Goal: Information Seeking & Learning: Learn about a topic

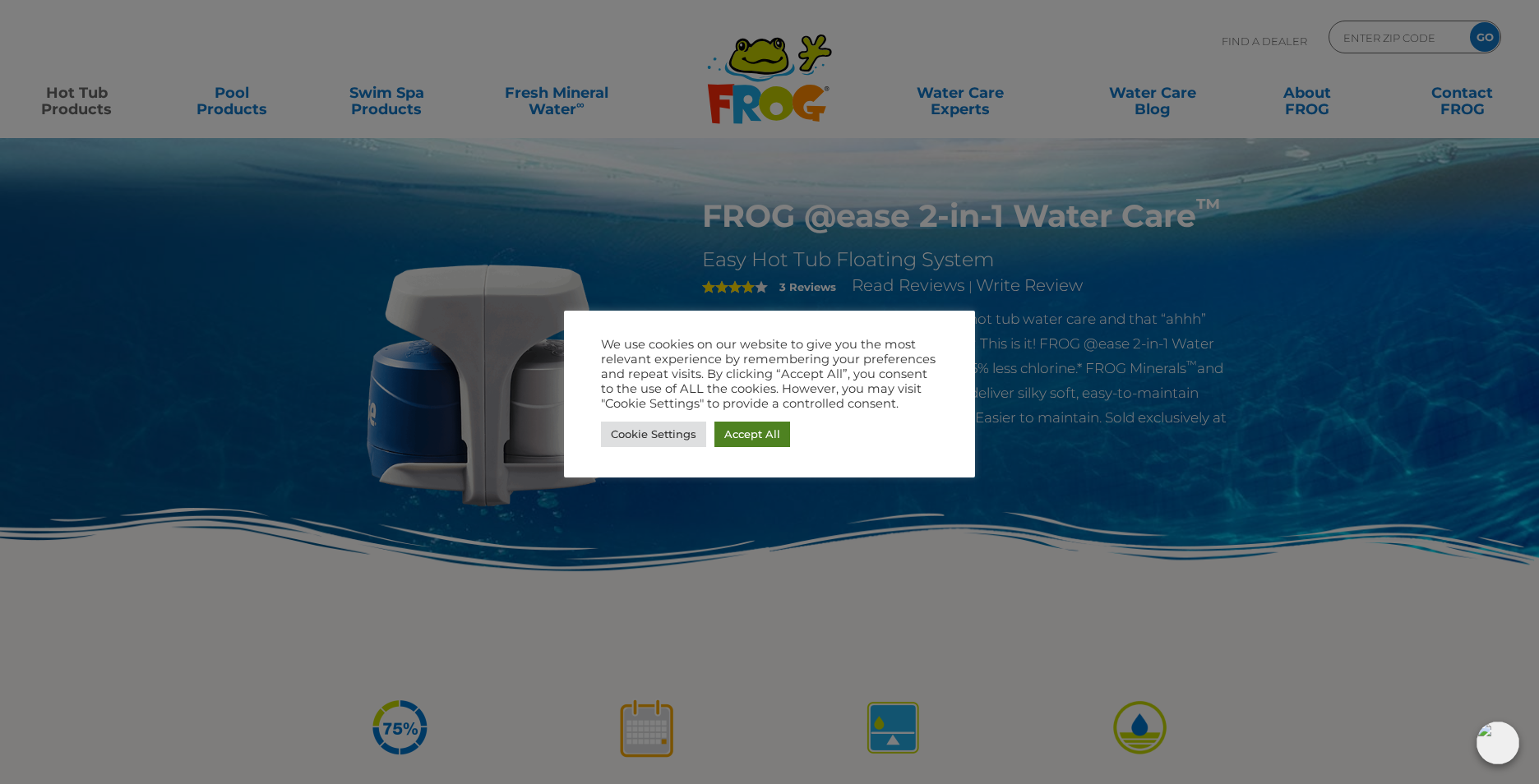
click at [743, 428] on link "Accept All" at bounding box center [752, 433] width 76 height 25
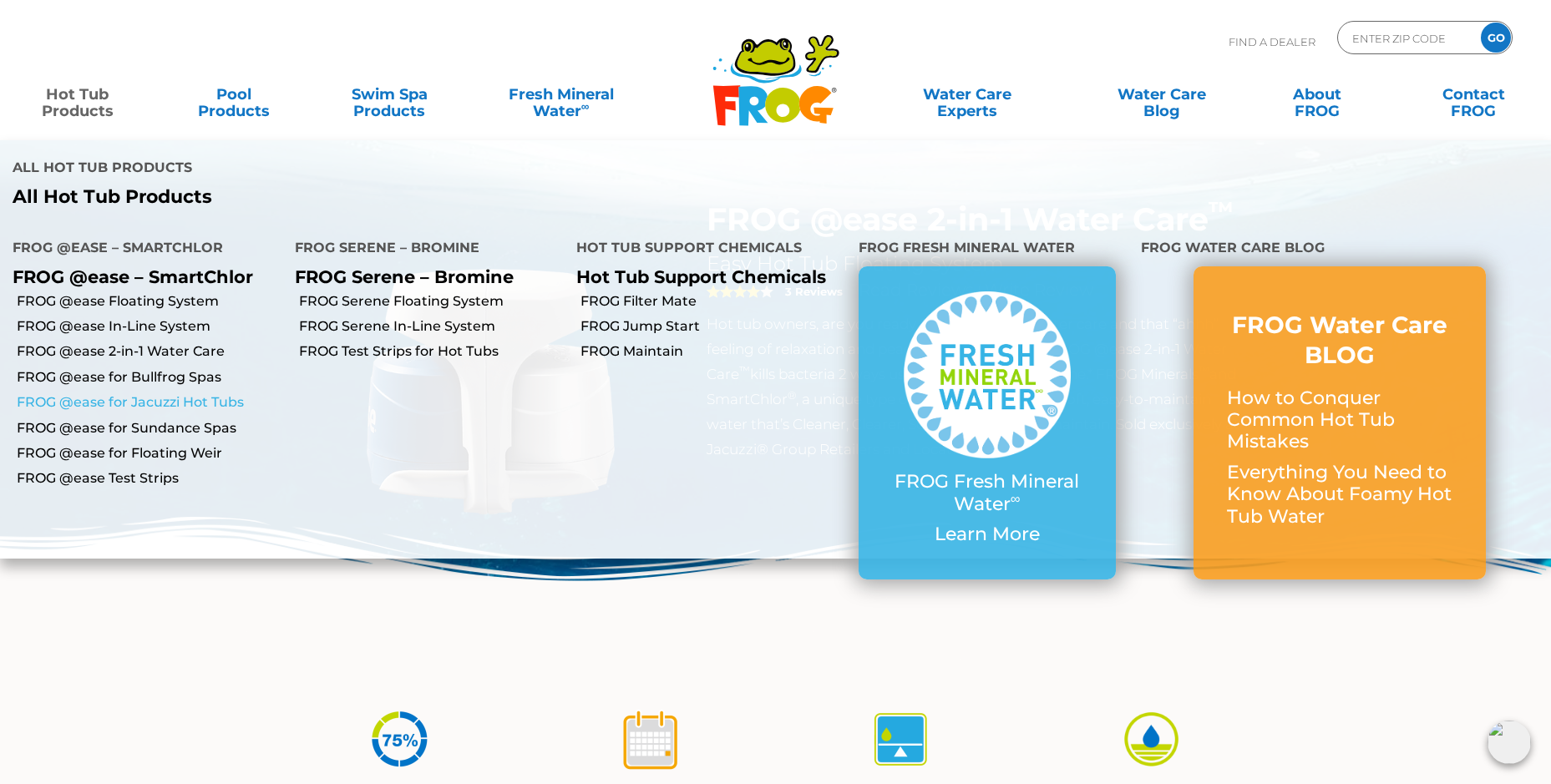
click at [150, 393] on link "FROG @ease for Jacuzzi Hot Tubs" at bounding box center [150, 402] width 265 height 18
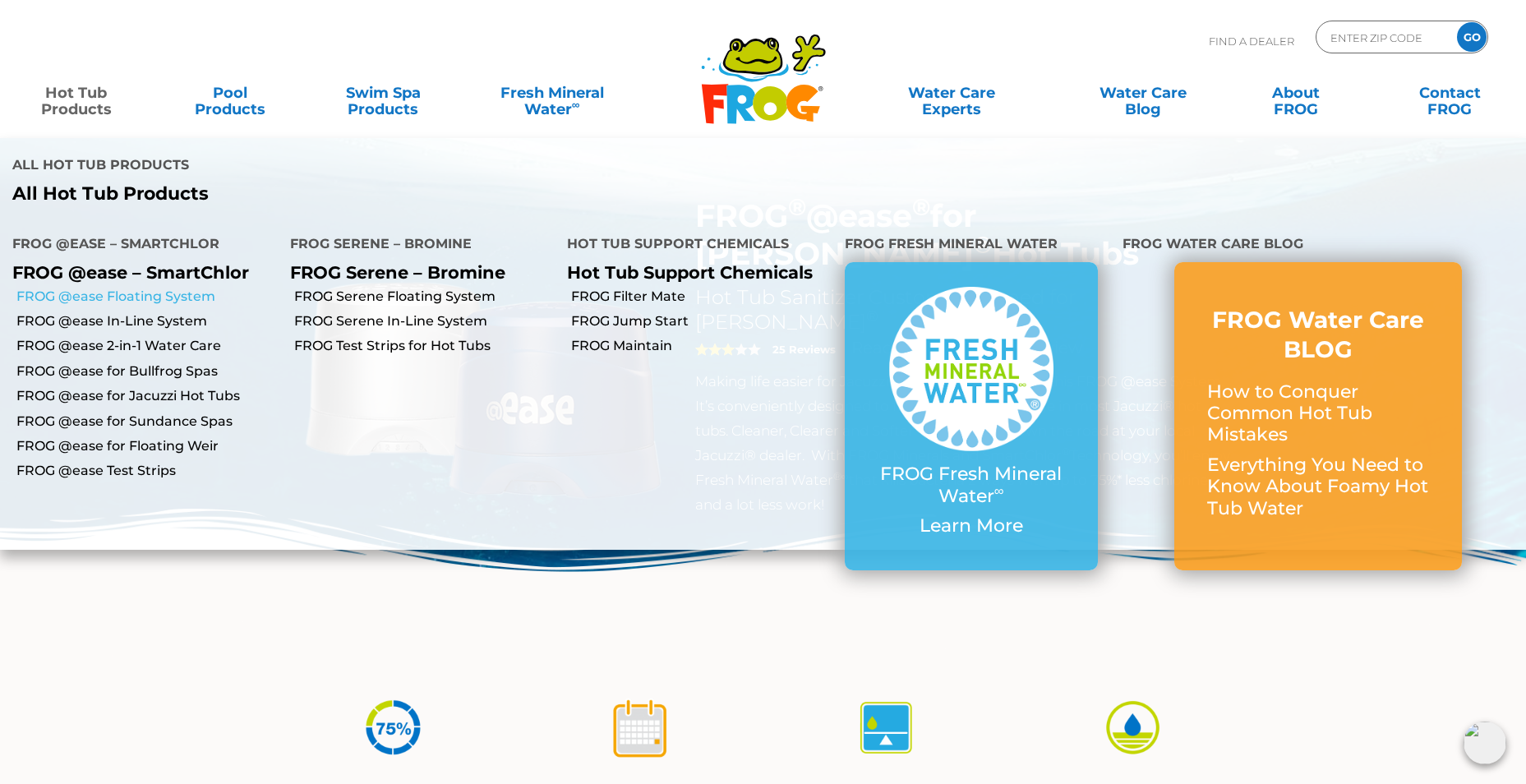
click at [90, 287] on link "FROG @ease Floating System" at bounding box center [147, 296] width 261 height 18
